Goal: Navigation & Orientation: Find specific page/section

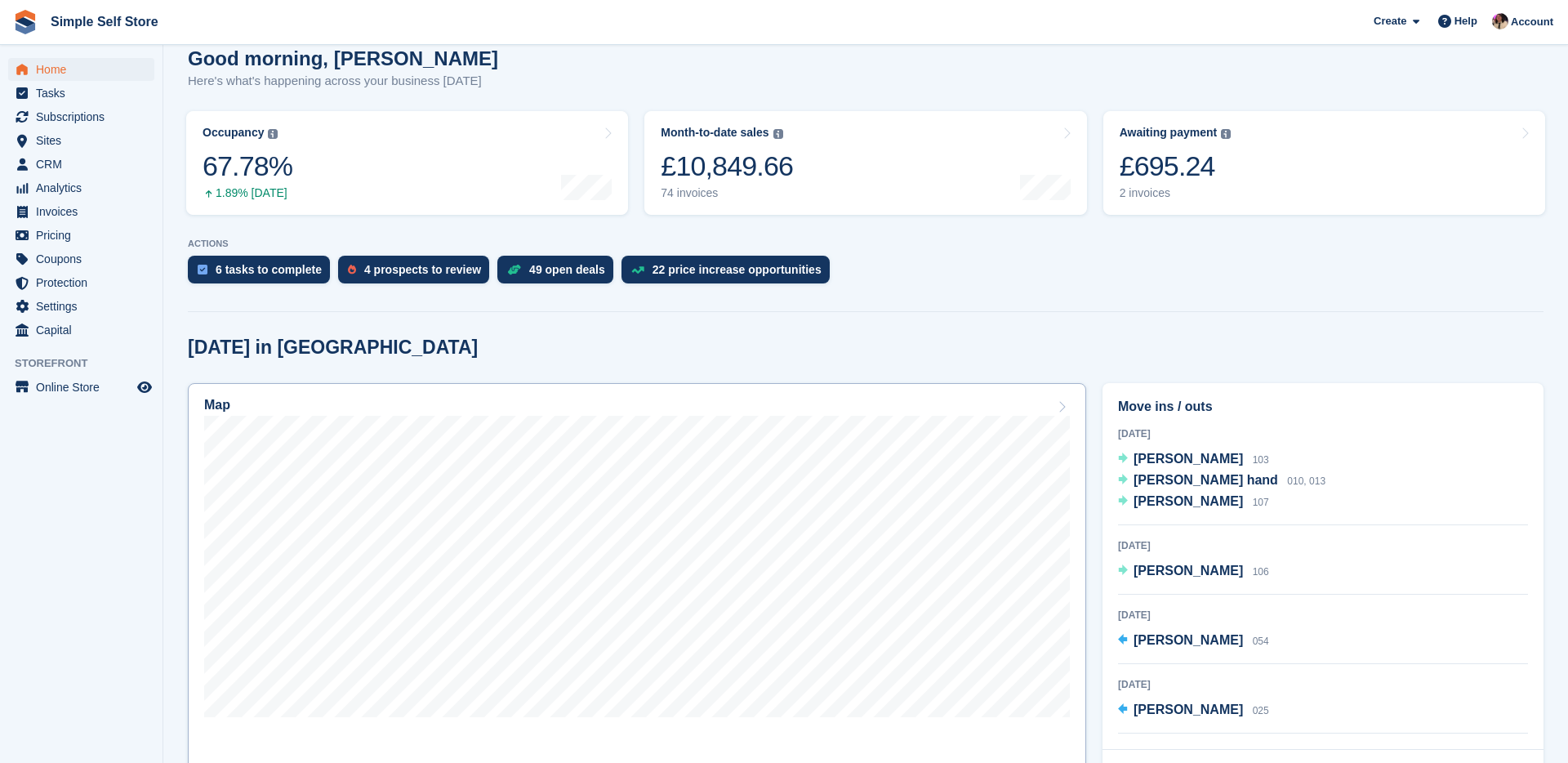
scroll to position [150, 0]
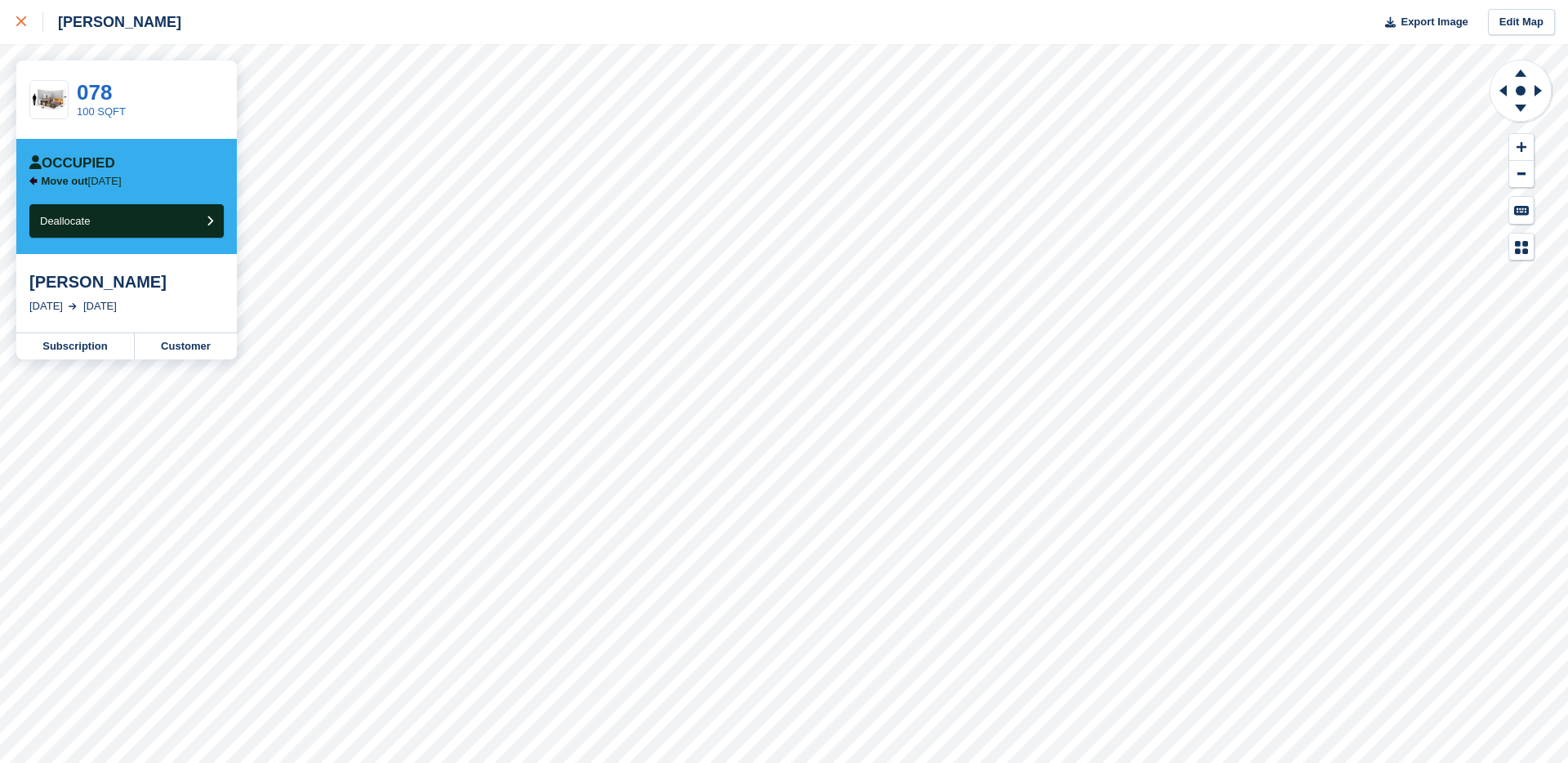
click at [21, 22] on icon at bounding box center [21, 21] width 10 height 10
